Goal: Task Accomplishment & Management: Use online tool/utility

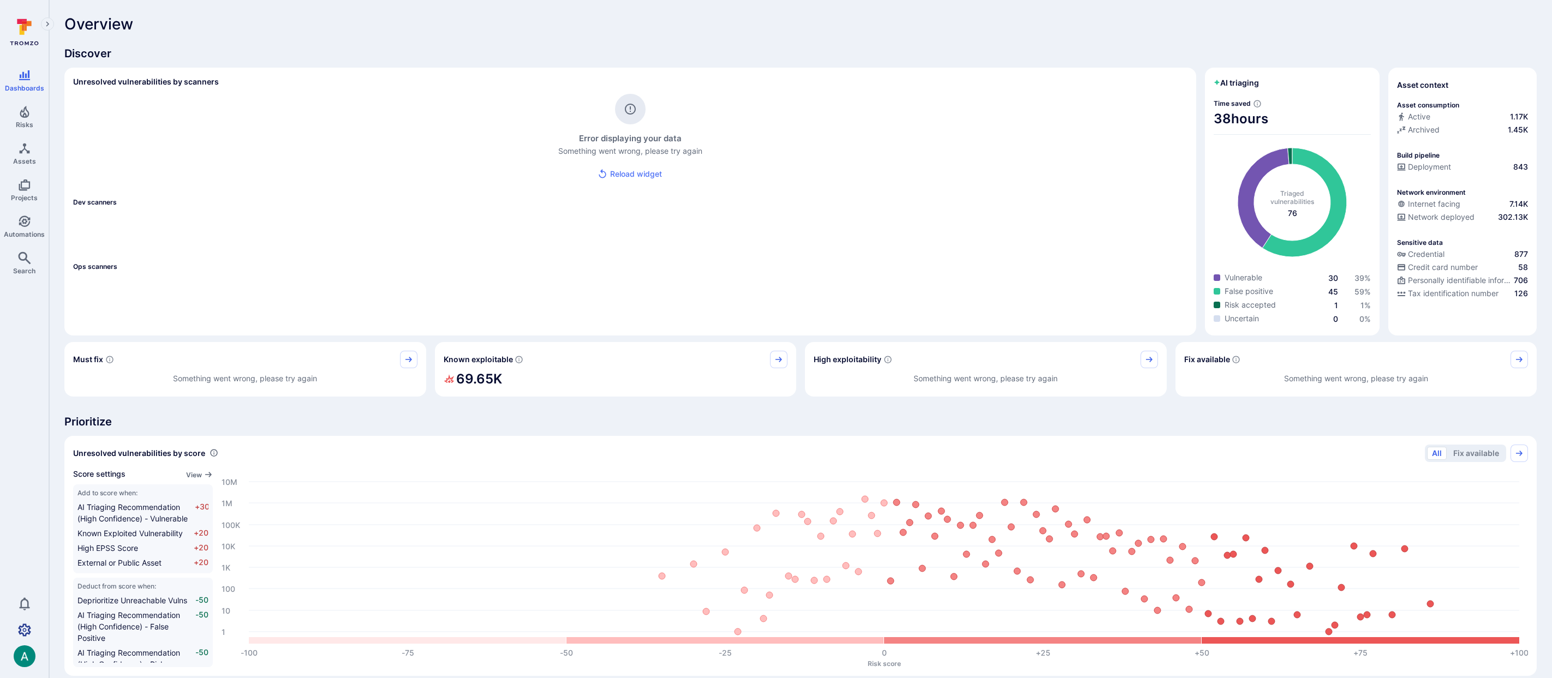
click at [22, 632] on icon "Settings" at bounding box center [24, 630] width 13 height 13
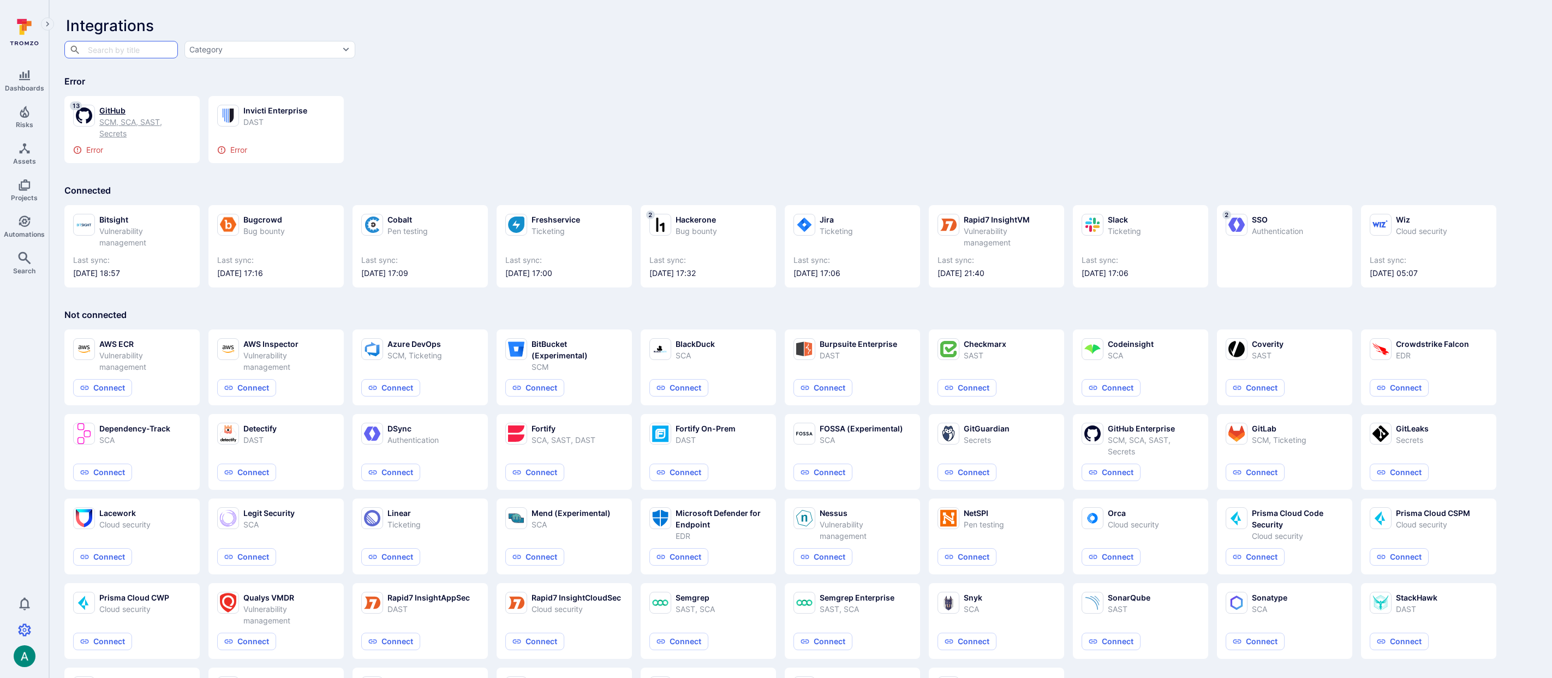
scroll to position [5, 0]
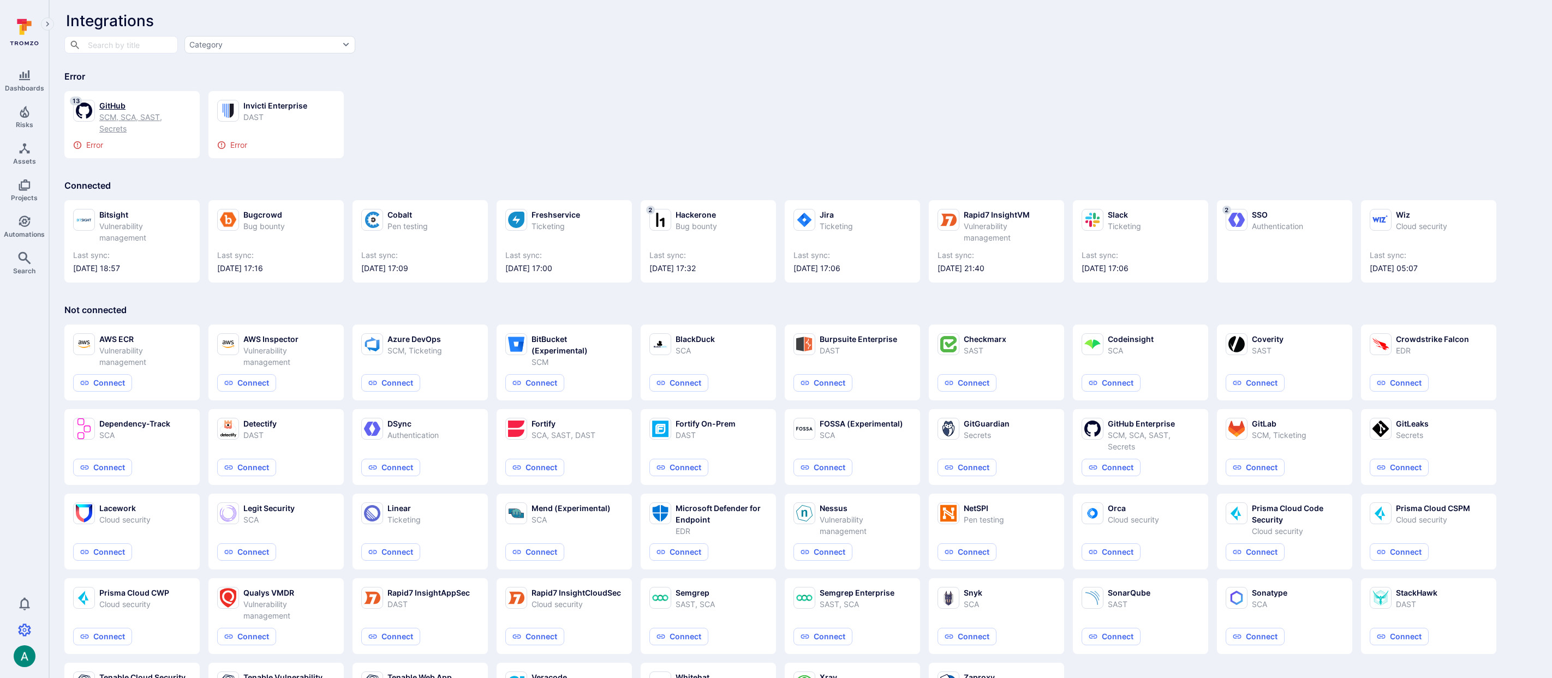
click at [138, 115] on div "SCM, SCA, SAST, Secrets" at bounding box center [145, 122] width 92 height 23
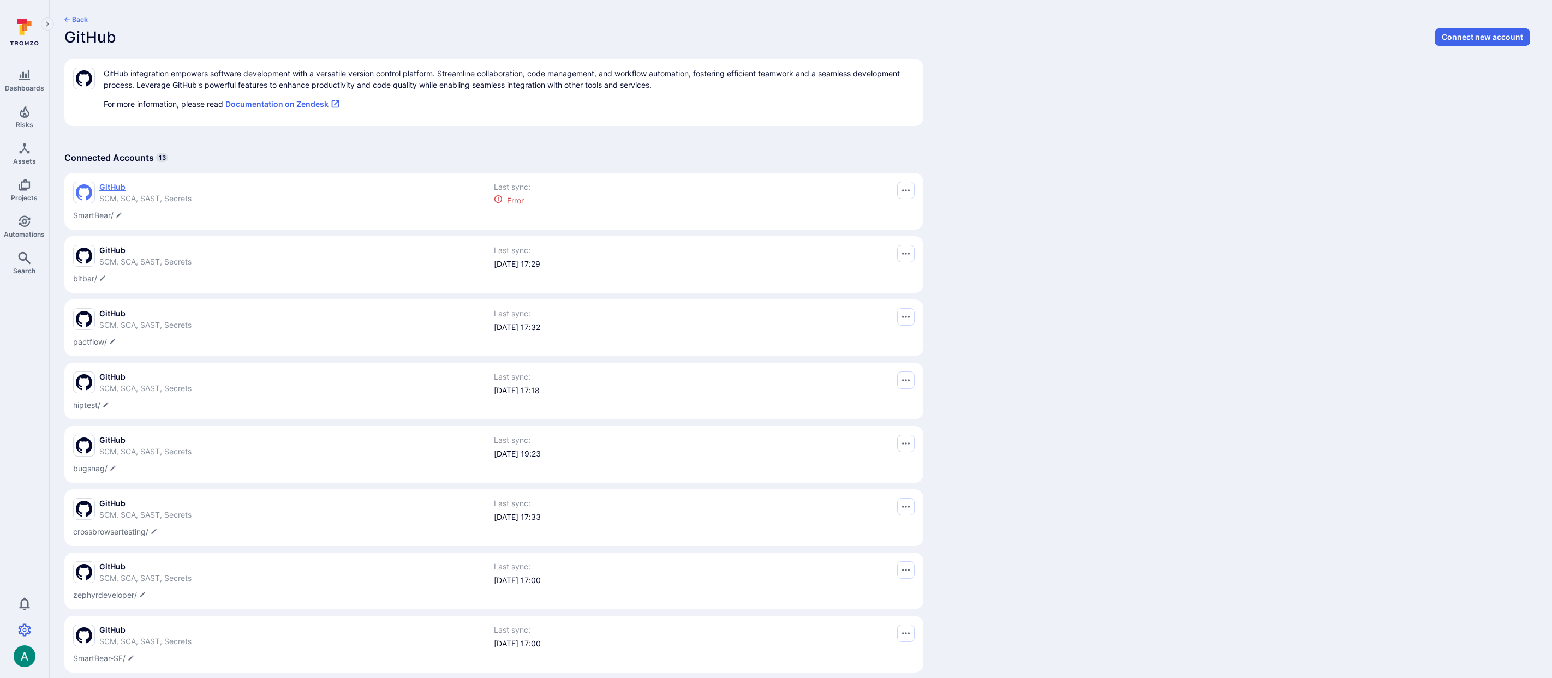
click at [128, 188] on span "GitHub" at bounding box center [145, 187] width 92 height 11
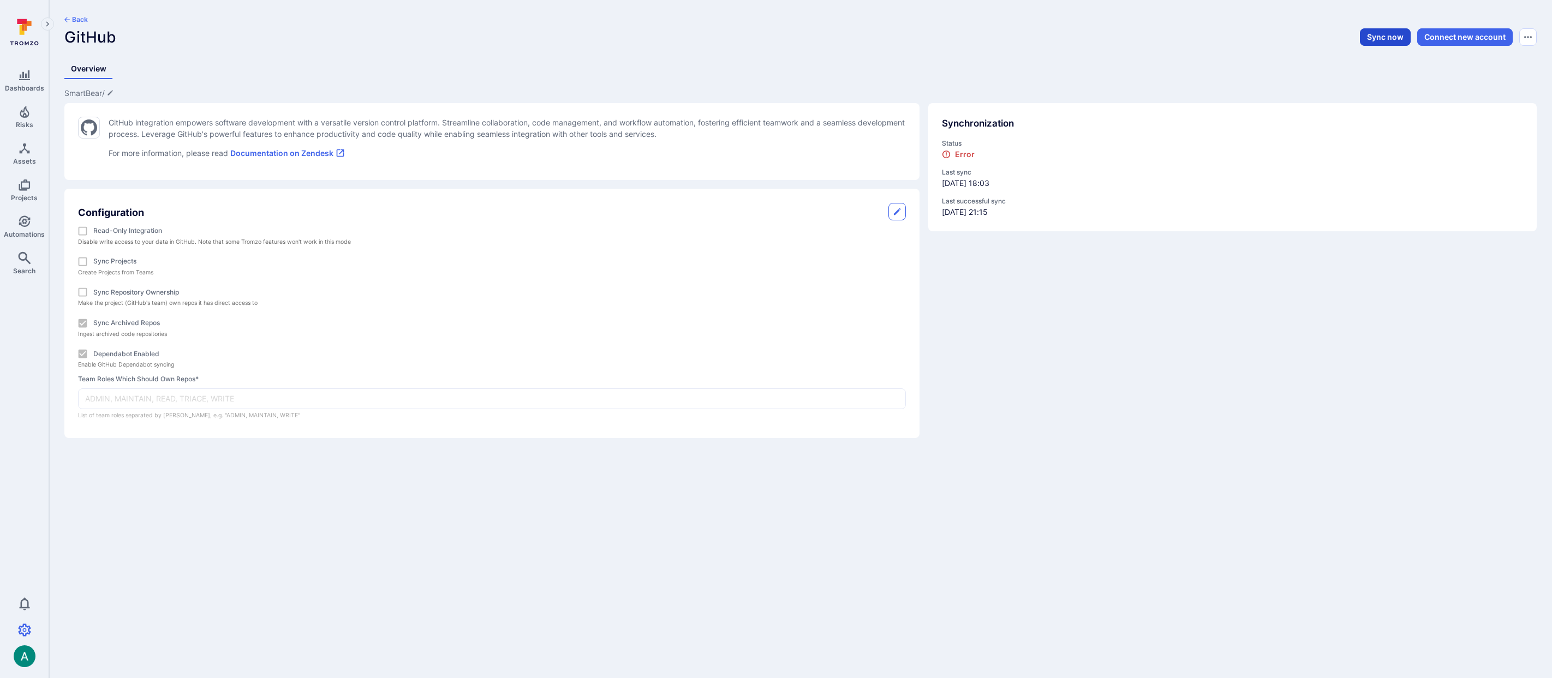
click at [1378, 38] on button "Sync now" at bounding box center [1385, 36] width 51 height 17
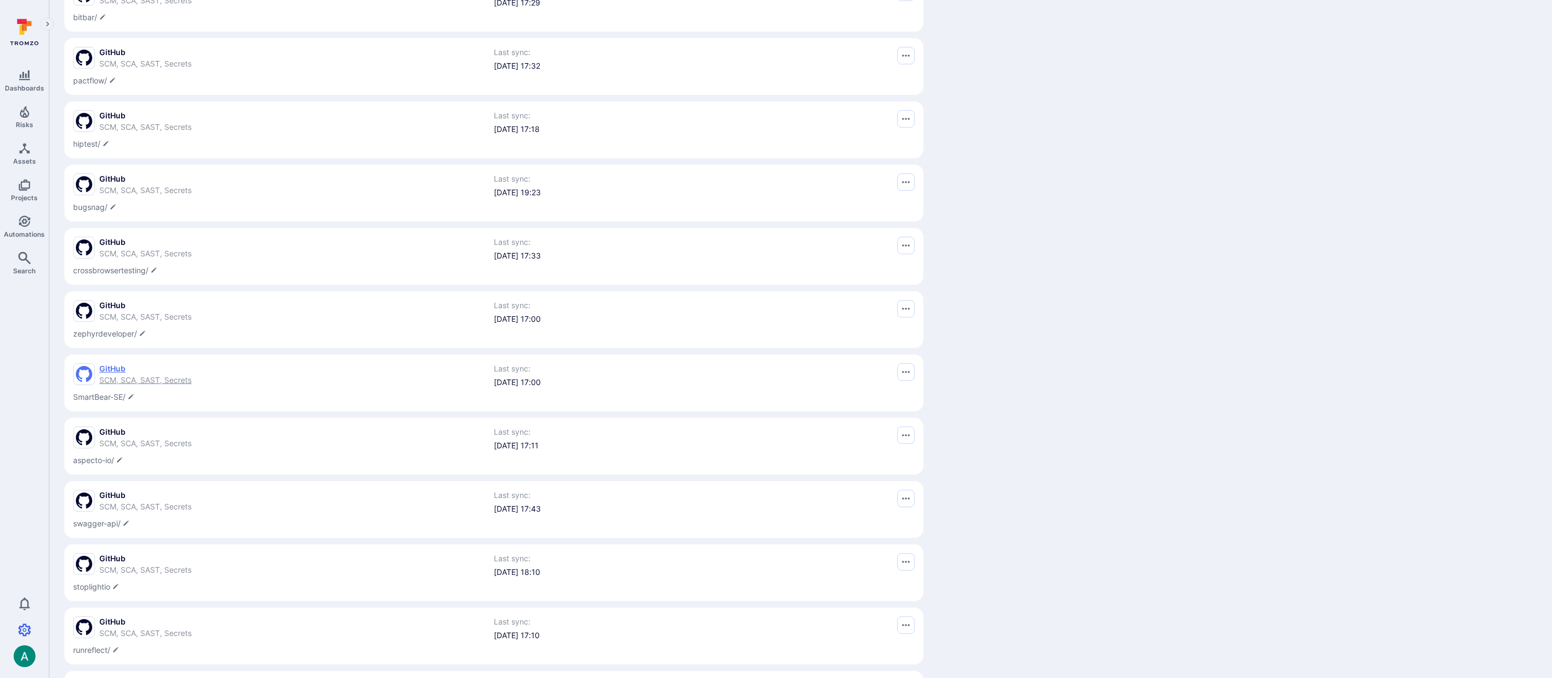
scroll to position [333, 0]
